Goal: Task Accomplishment & Management: Complete application form

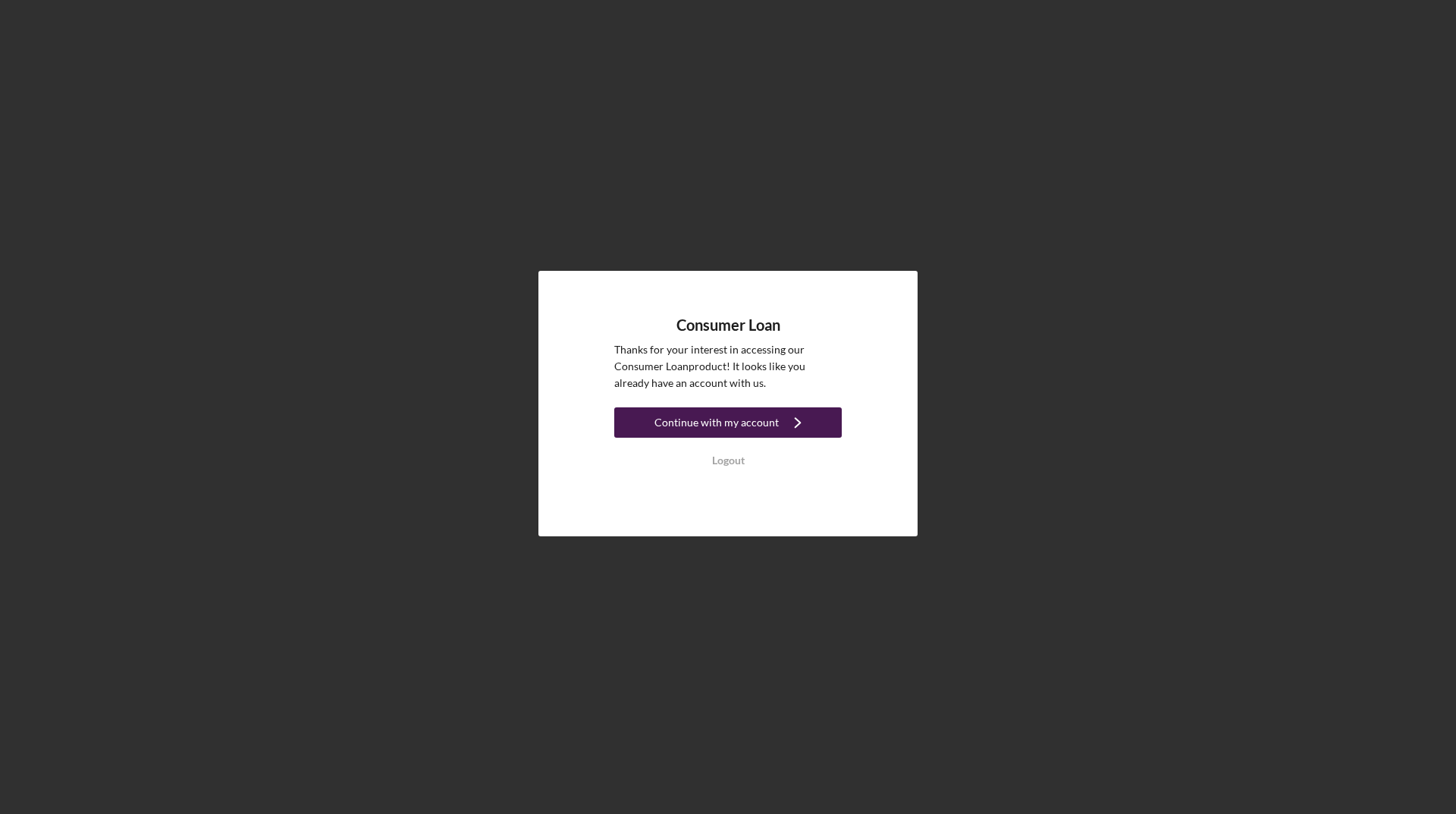
click at [713, 418] on div "Continue with my account" at bounding box center [717, 423] width 124 height 31
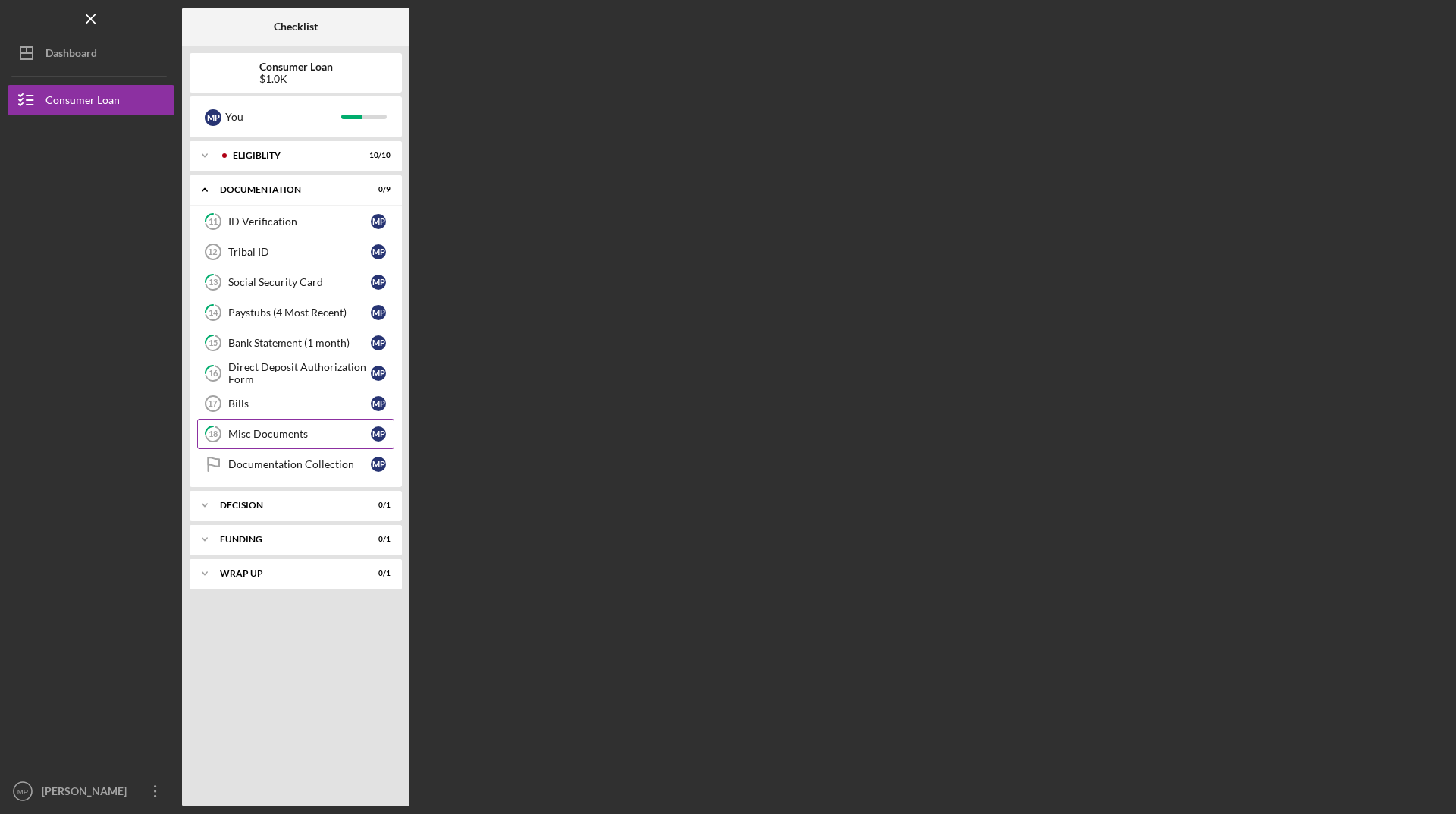
click at [279, 434] on div "Misc Documents" at bounding box center [299, 434] width 142 height 12
